Goal: Check status

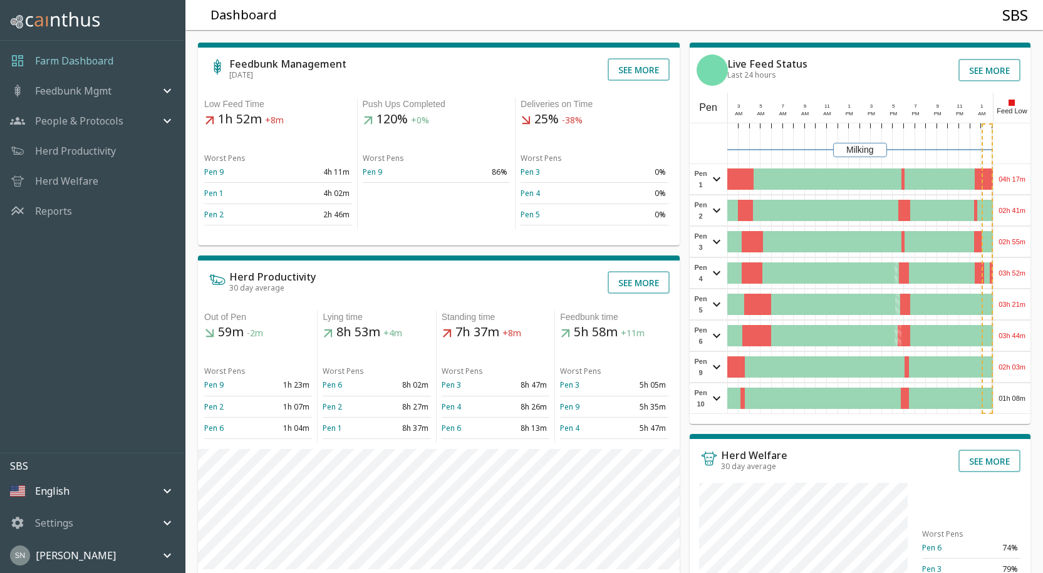
click at [1011, 177] on div "04h 17m" at bounding box center [1012, 179] width 37 height 30
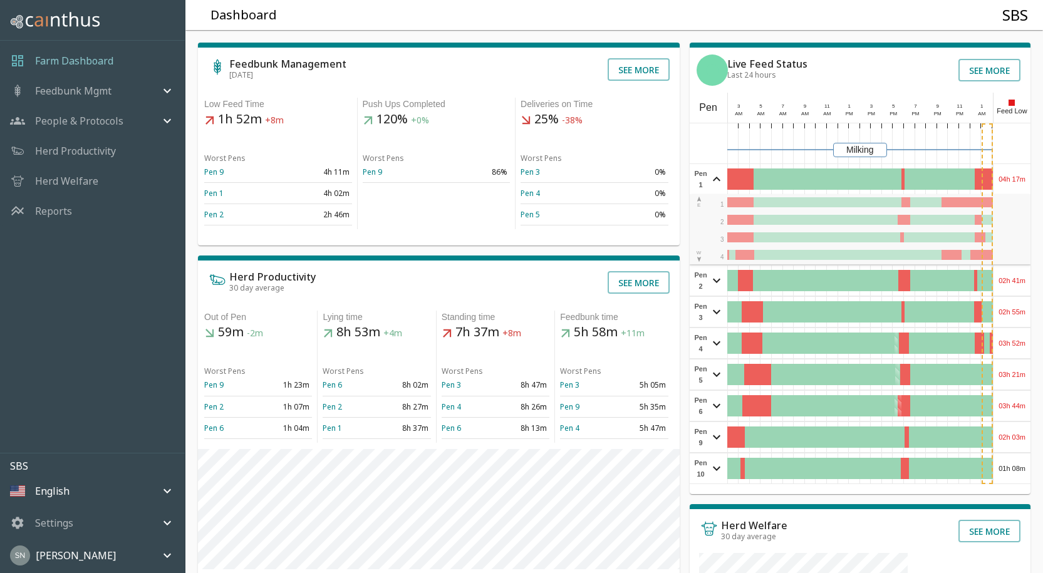
click at [1011, 177] on div "04h 17m" at bounding box center [1012, 179] width 37 height 30
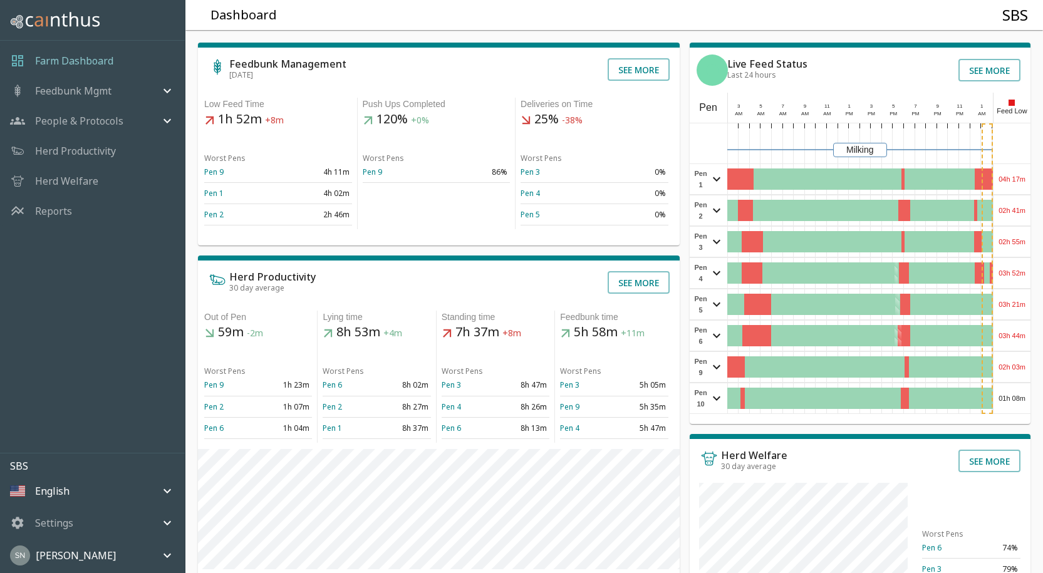
click at [1017, 211] on div "02h 41m" at bounding box center [1012, 211] width 37 height 30
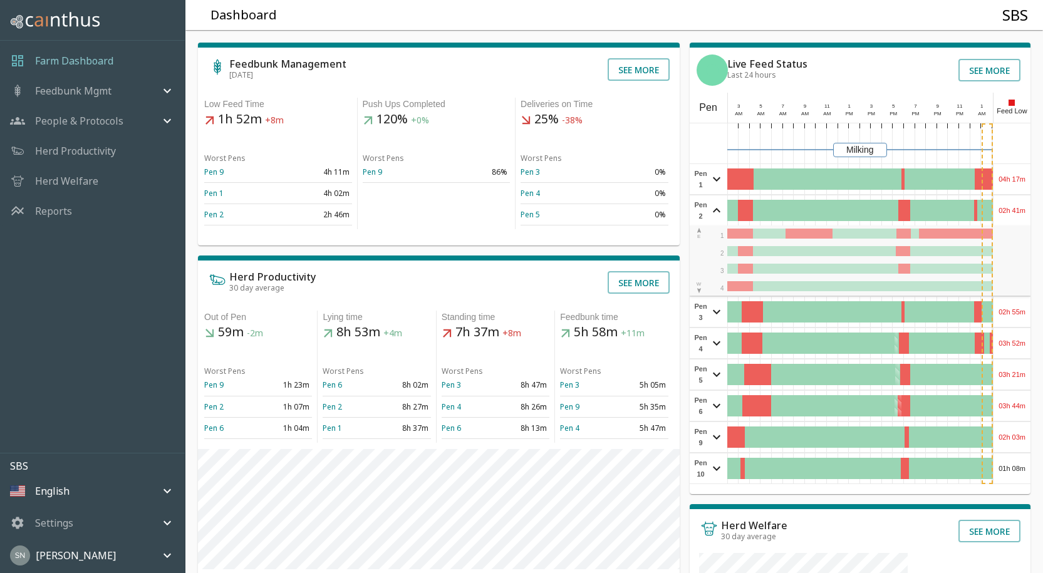
click at [1017, 211] on div "02h 41m" at bounding box center [1012, 211] width 37 height 30
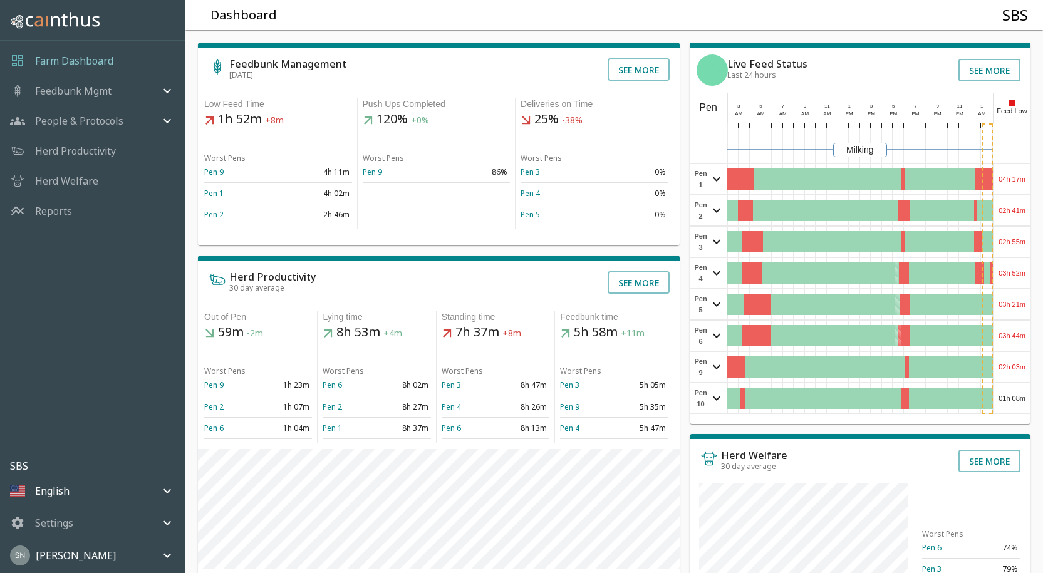
click at [1013, 245] on div "02h 55m" at bounding box center [1012, 242] width 37 height 30
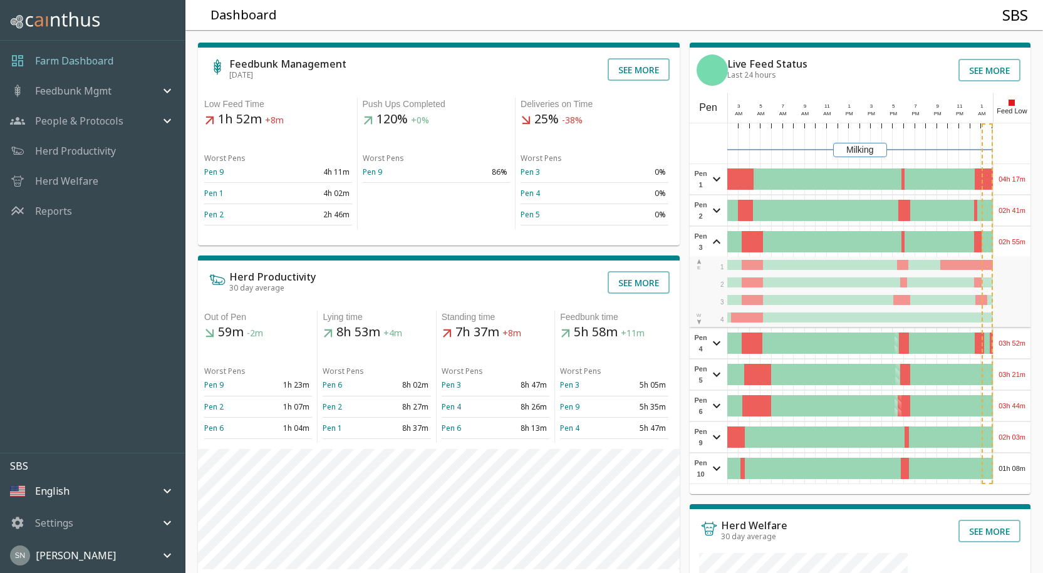
click at [1013, 245] on div "02h 55m" at bounding box center [1012, 242] width 37 height 30
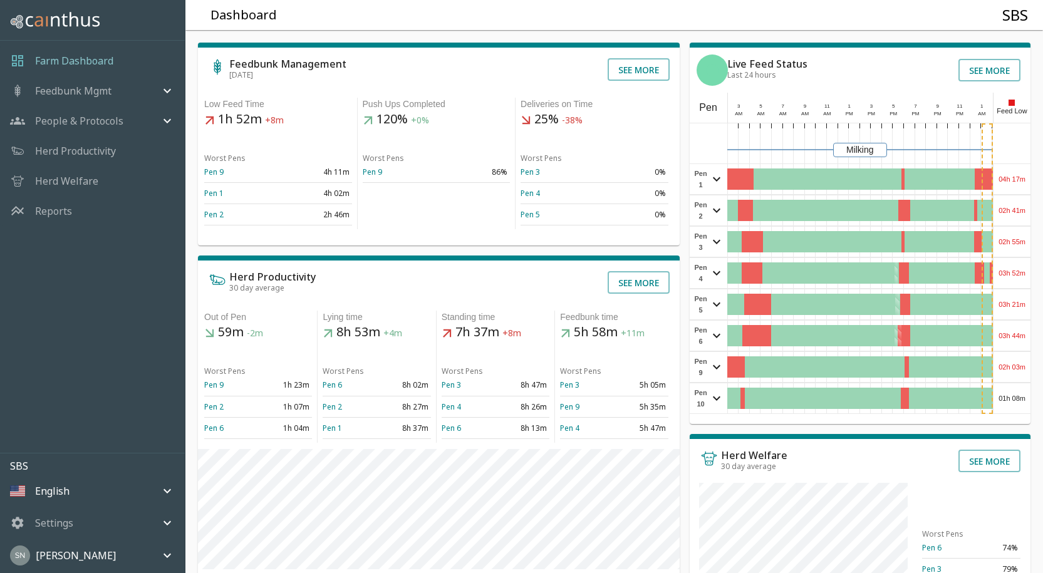
click at [1013, 277] on div "03h 52m" at bounding box center [1012, 273] width 37 height 30
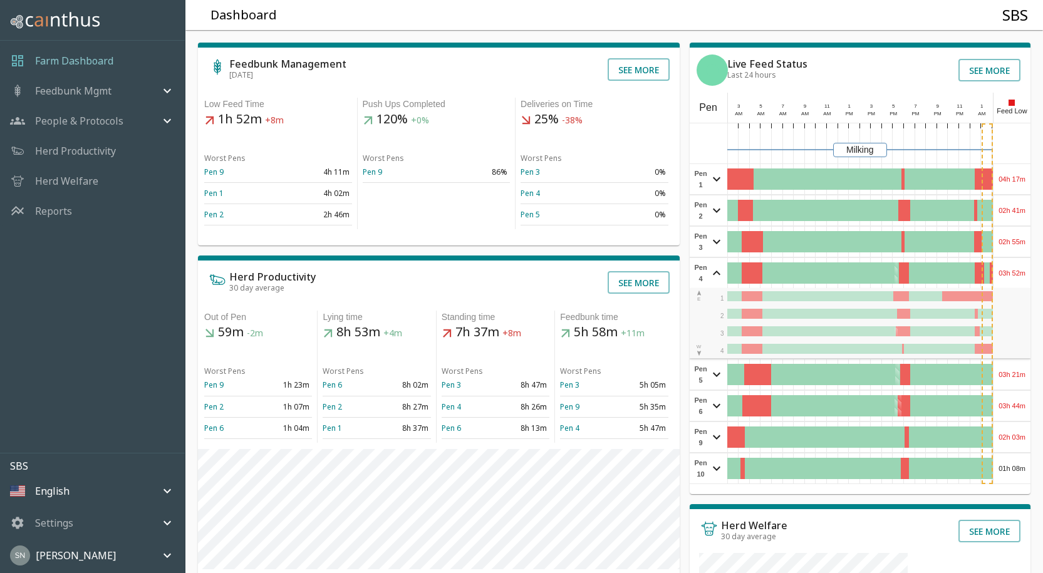
click at [1013, 276] on div "03h 52m" at bounding box center [1012, 273] width 37 height 30
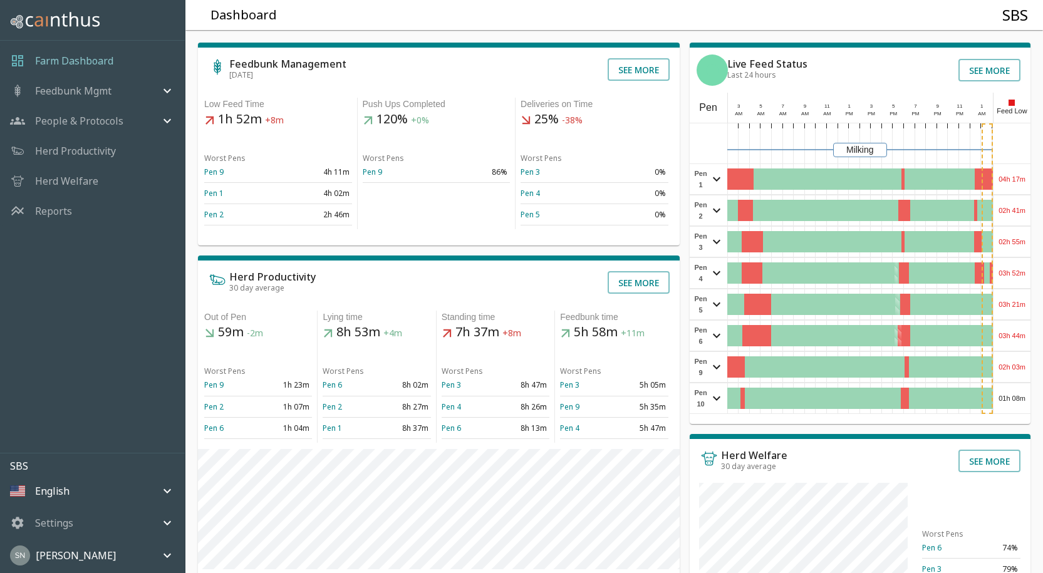
click at [1001, 301] on div "03h 21m" at bounding box center [1012, 305] width 37 height 30
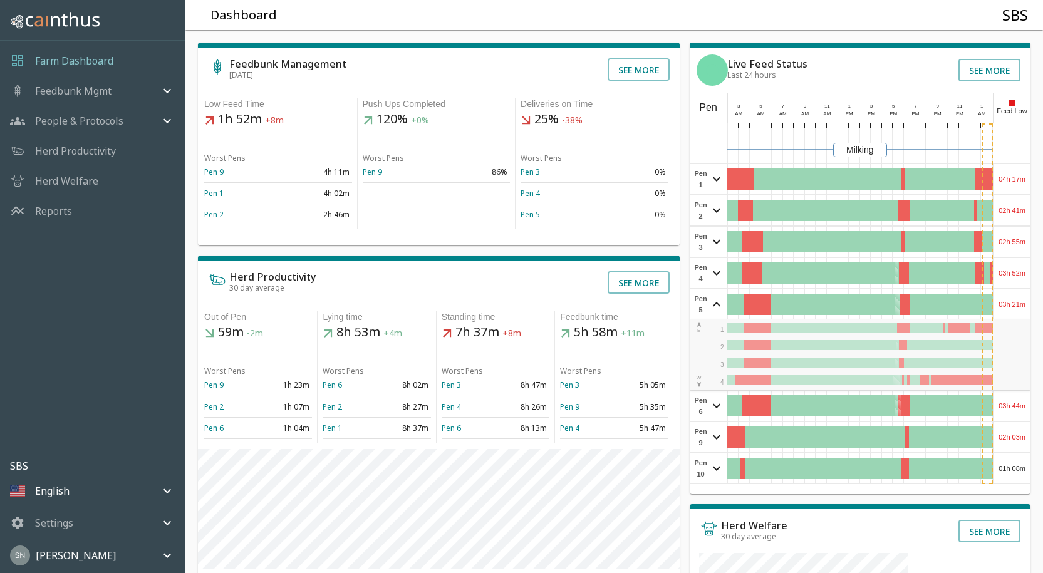
click at [1001, 301] on div "03h 21m" at bounding box center [1012, 305] width 37 height 30
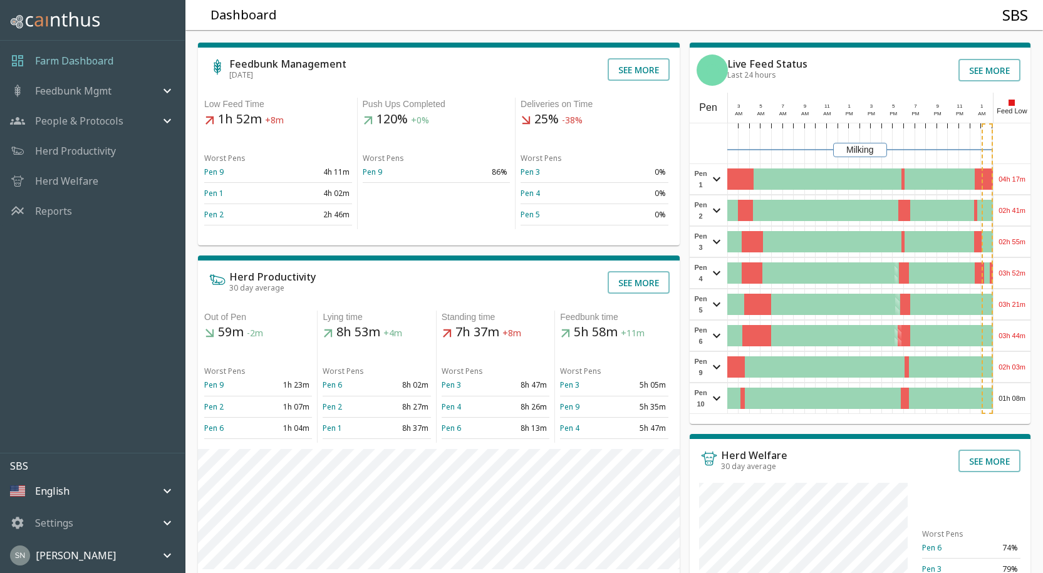
click at [1019, 335] on div "03h 44m" at bounding box center [1012, 336] width 37 height 30
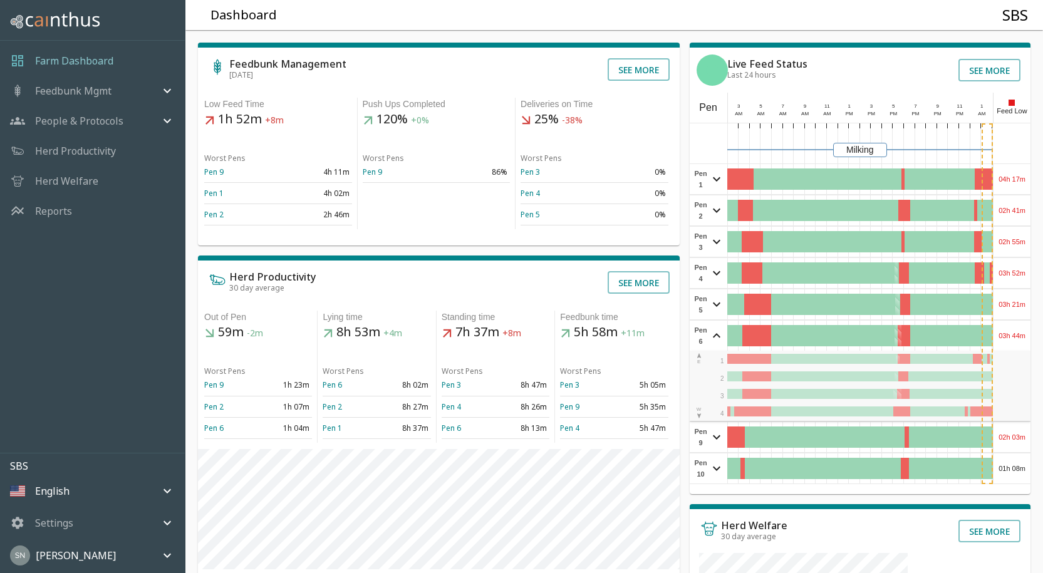
click at [1019, 335] on div "03h 44m" at bounding box center [1012, 336] width 37 height 30
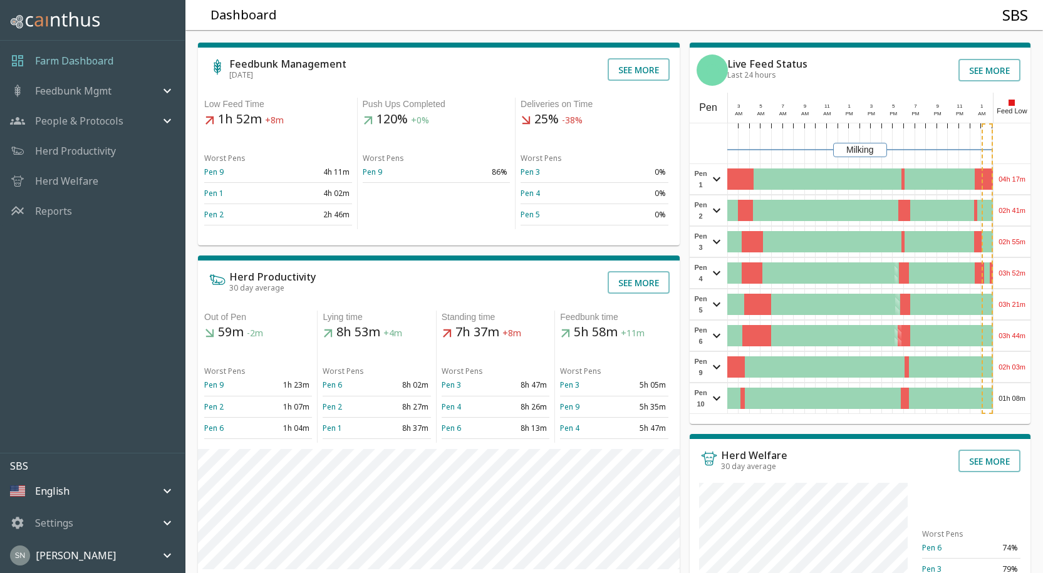
click at [1017, 367] on div "02h 03m" at bounding box center [1012, 367] width 37 height 30
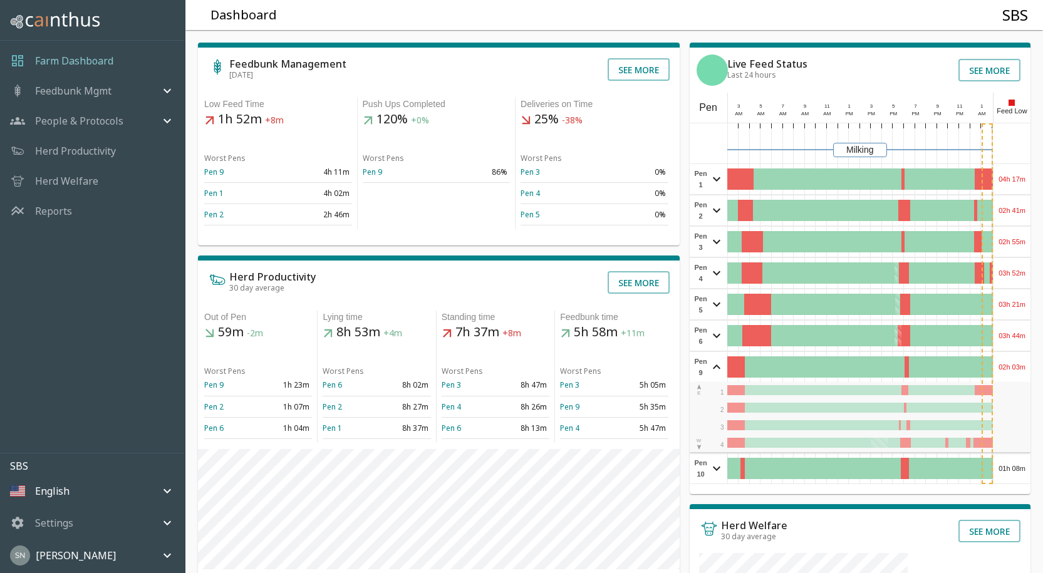
click at [1017, 367] on div "02h 03m" at bounding box center [1012, 367] width 37 height 30
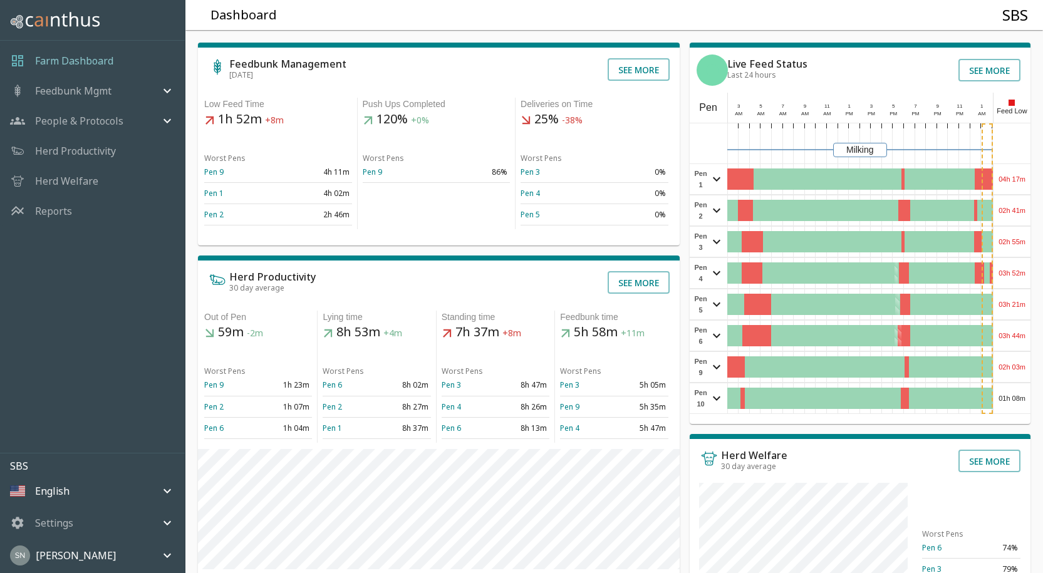
click at [1013, 392] on div "01h 08m" at bounding box center [1012, 399] width 37 height 30
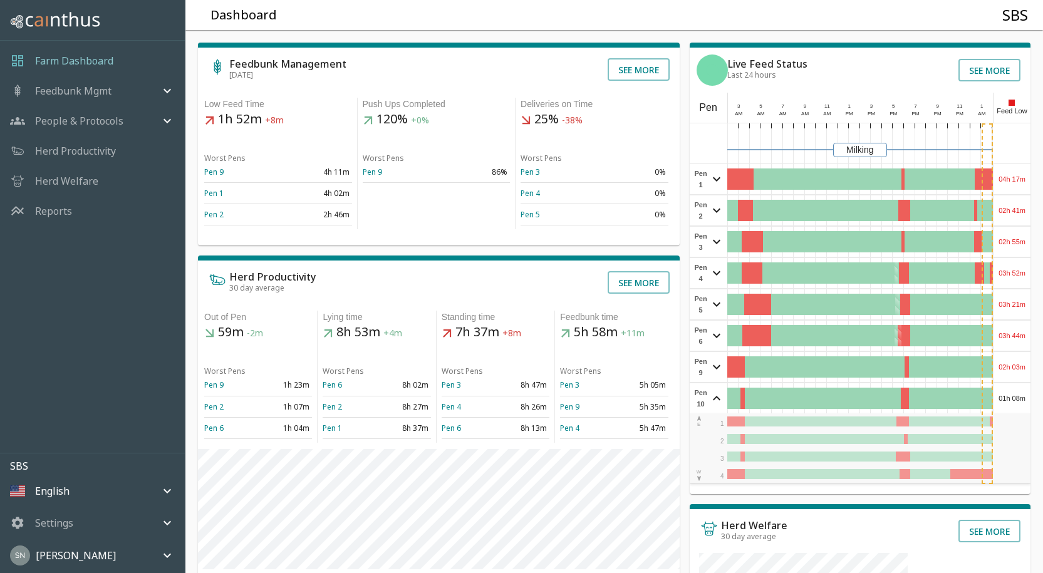
click at [1013, 391] on div "01h 08m" at bounding box center [1012, 399] width 37 height 30
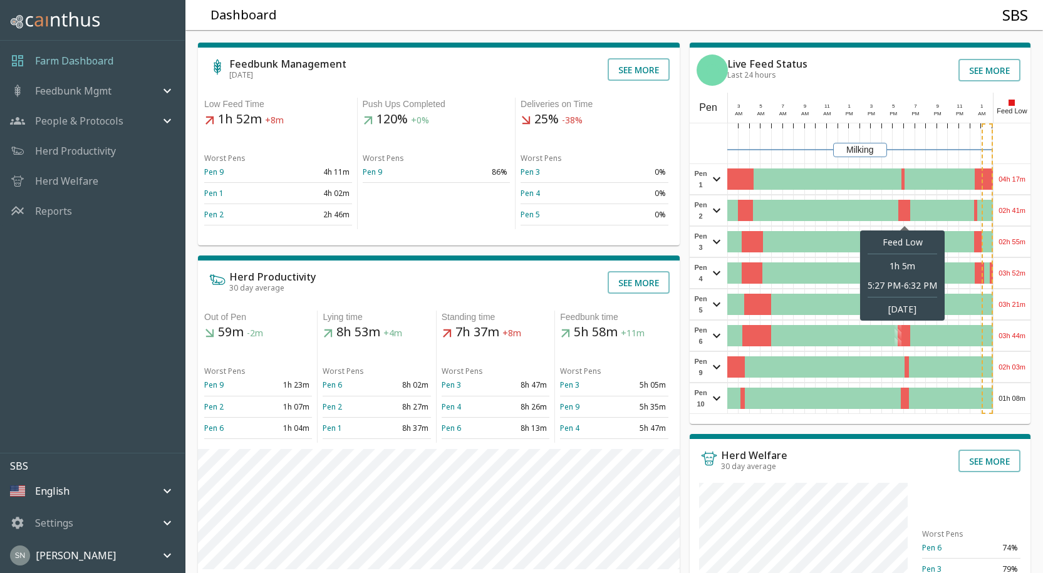
click at [905, 213] on div at bounding box center [905, 210] width 12 height 21
